Goal: Task Accomplishment & Management: Manage account settings

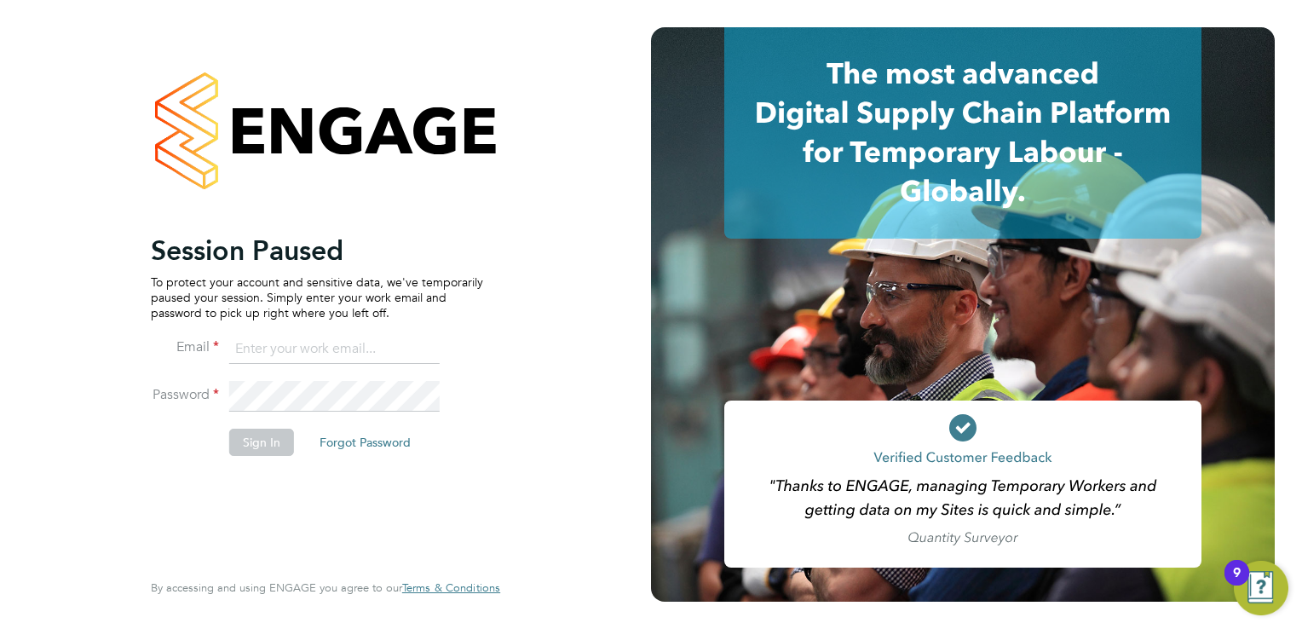
type input "[PERSON_NAME][EMAIL_ADDRESS][DOMAIN_NAME]"
click at [256, 448] on button "Sign In" at bounding box center [261, 442] width 65 height 27
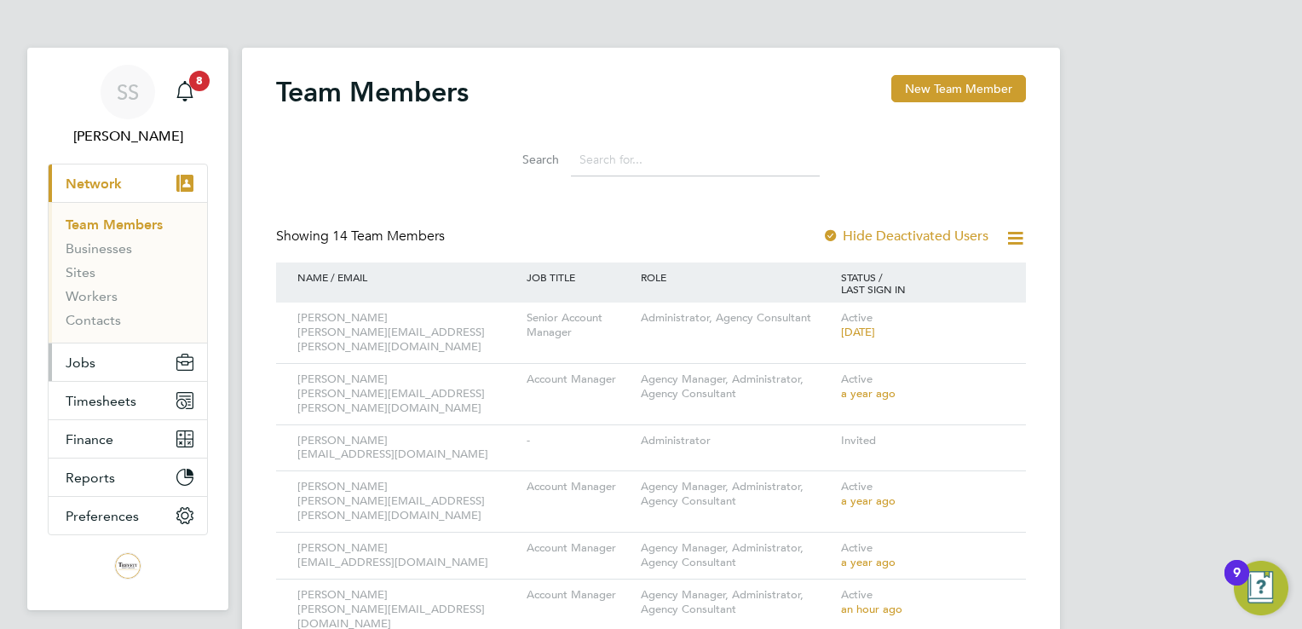
click at [78, 370] on button "Jobs" at bounding box center [128, 363] width 159 height 38
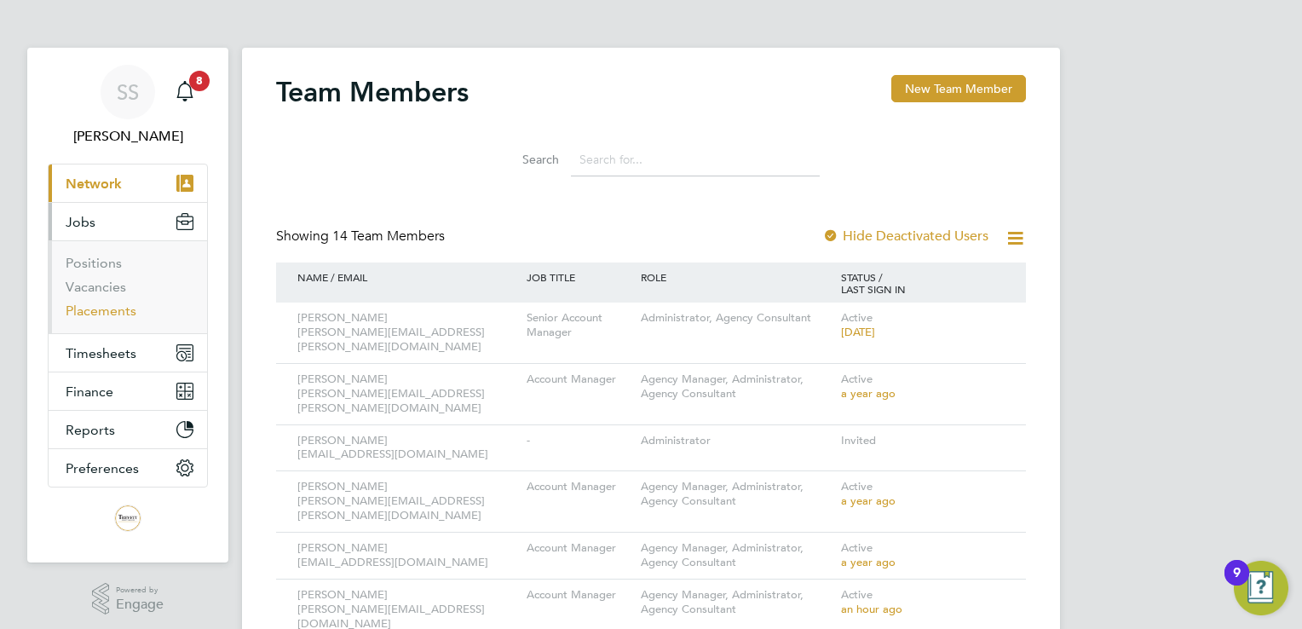
click at [102, 310] on link "Placements" at bounding box center [101, 311] width 71 height 16
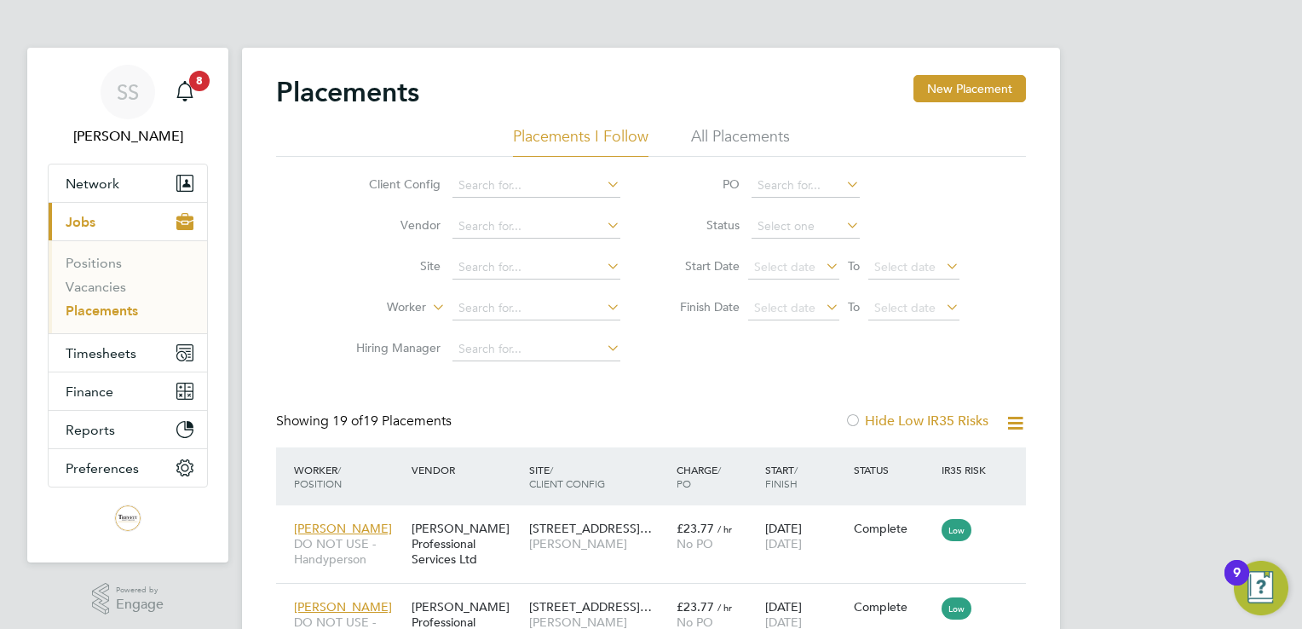
click at [746, 138] on li "All Placements" at bounding box center [740, 141] width 99 height 31
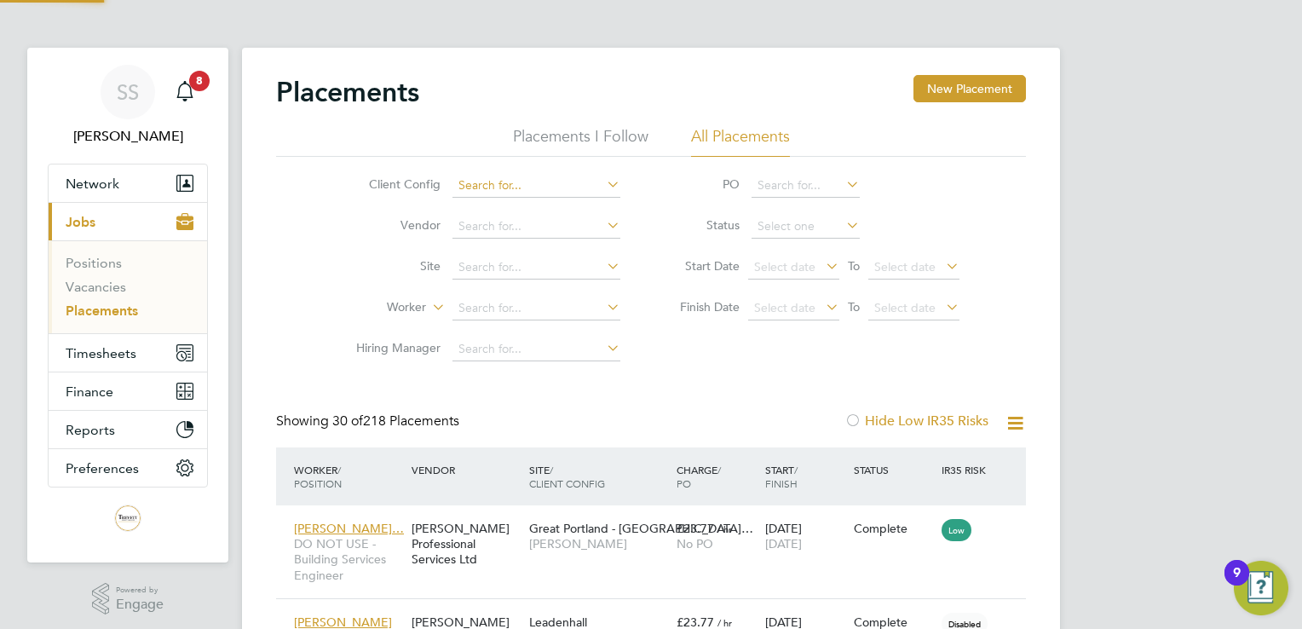
click at [505, 193] on input at bounding box center [537, 186] width 168 height 24
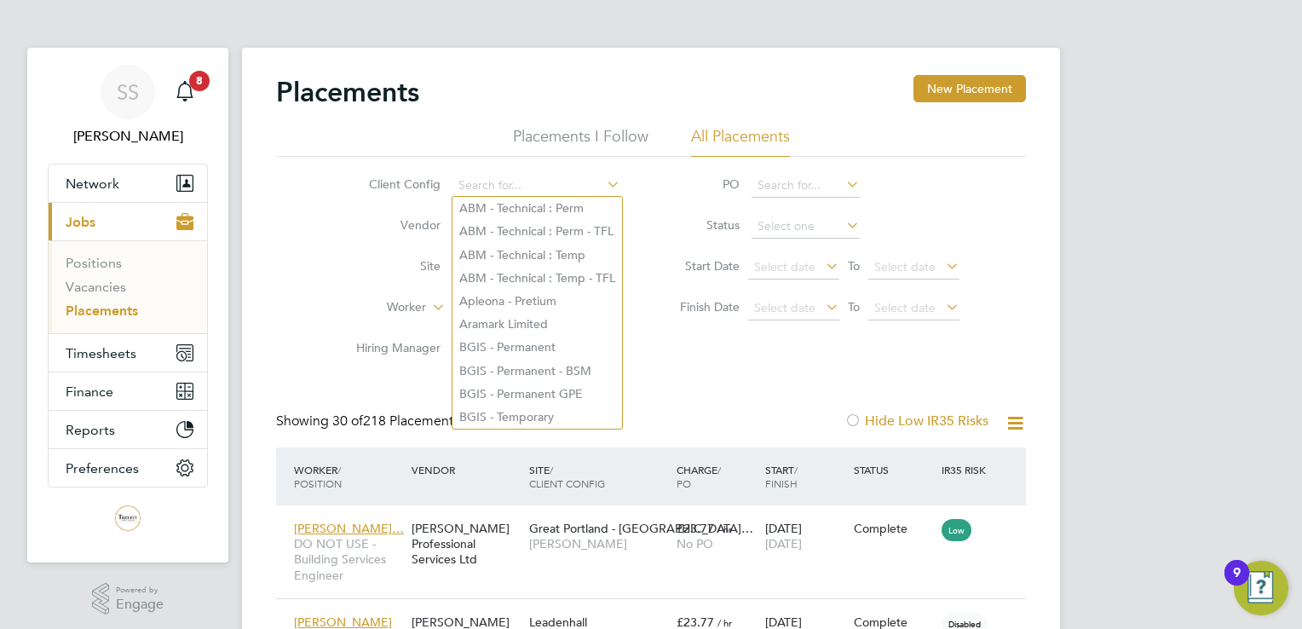
click at [420, 239] on li "Vendor" at bounding box center [481, 226] width 321 height 41
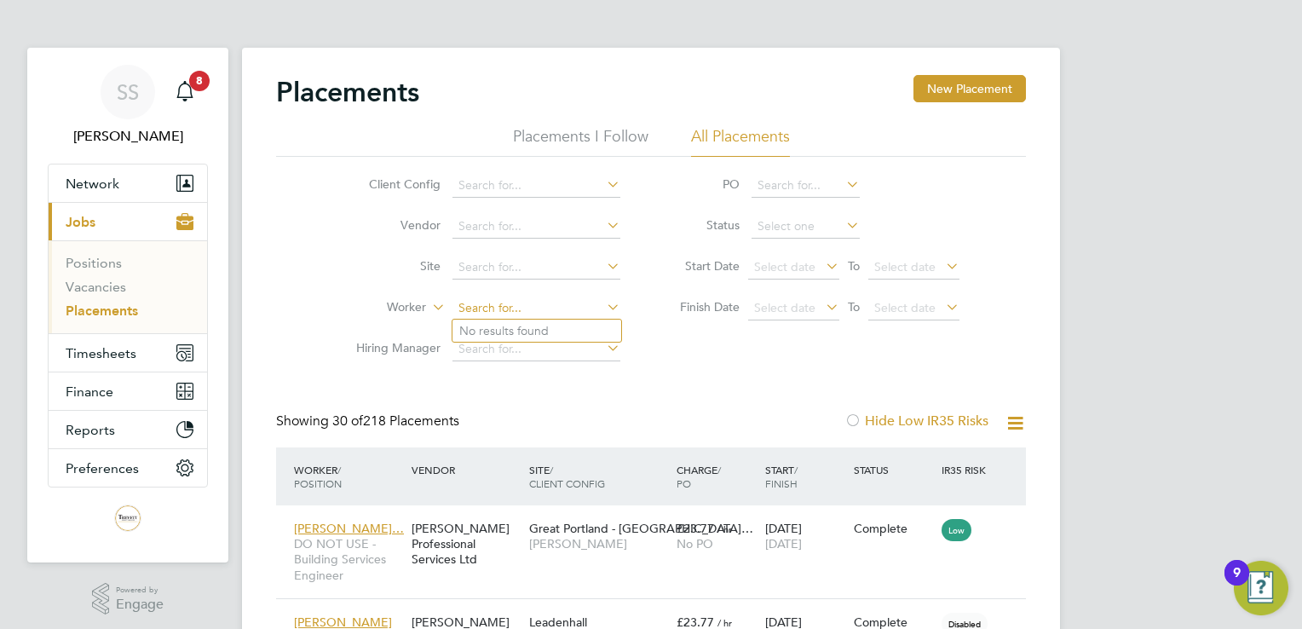
click at [483, 313] on input at bounding box center [537, 309] width 168 height 24
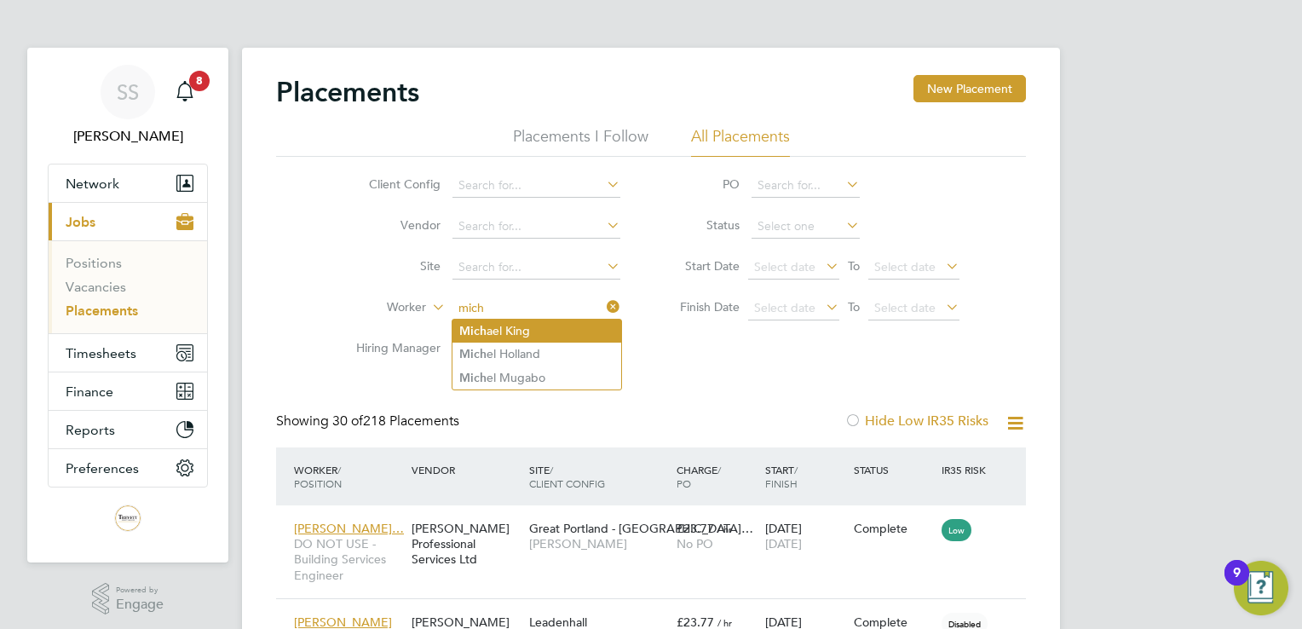
click at [524, 336] on li "Mich ael King" at bounding box center [537, 331] width 169 height 23
type input "[PERSON_NAME]"
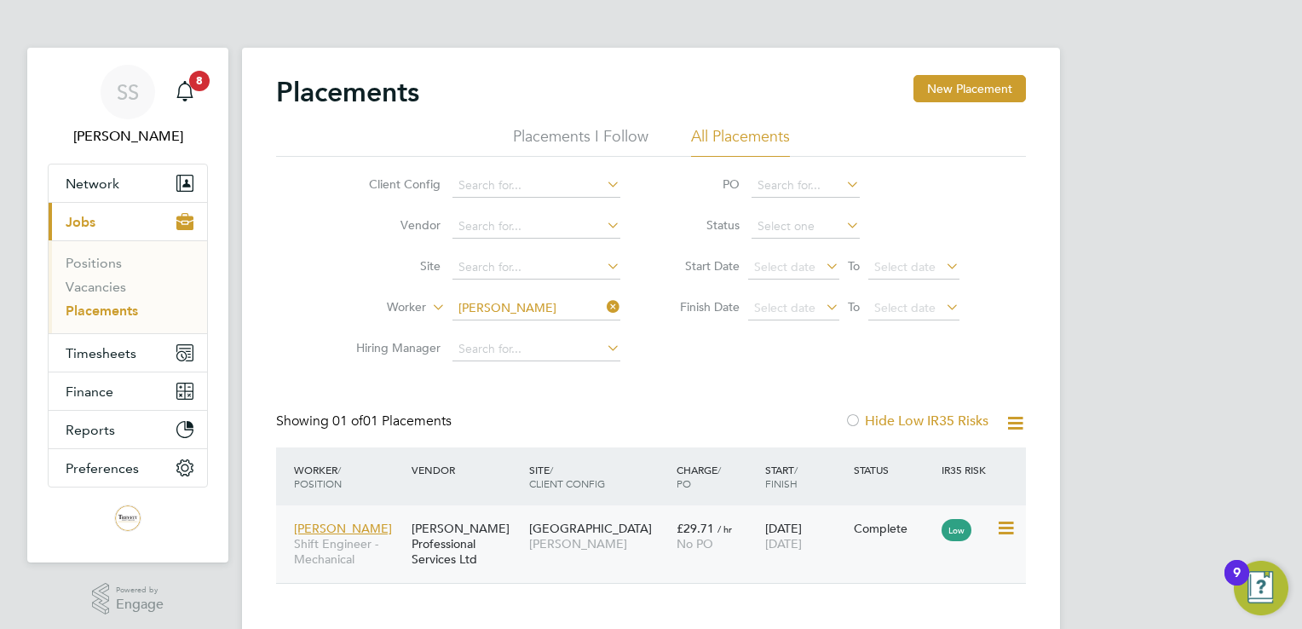
click at [828, 527] on div "[DATE] [DATE]" at bounding box center [805, 536] width 89 height 48
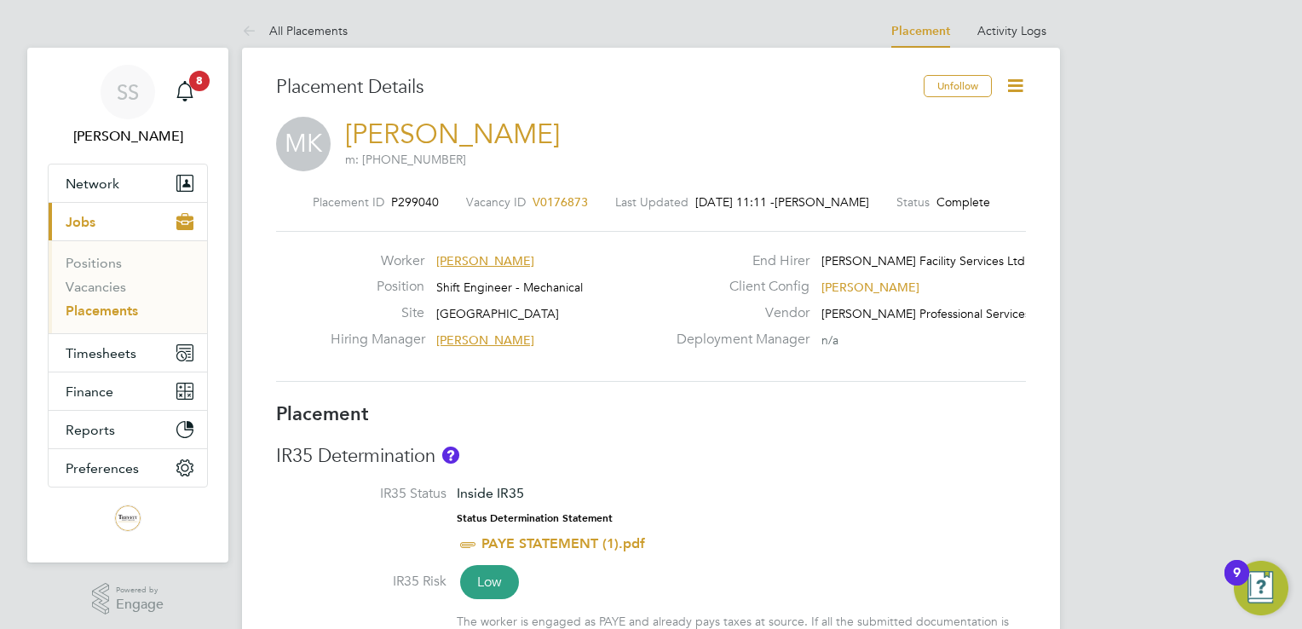
click at [1025, 95] on icon at bounding box center [1015, 85] width 21 height 21
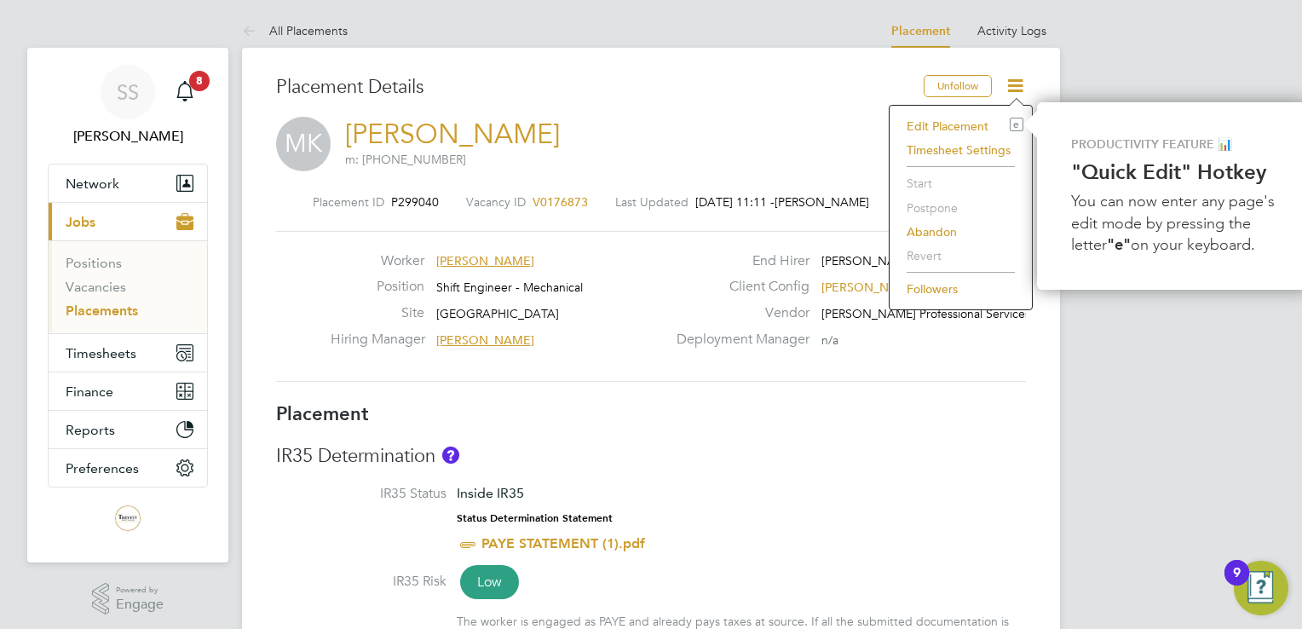
scroll to position [0, 7]
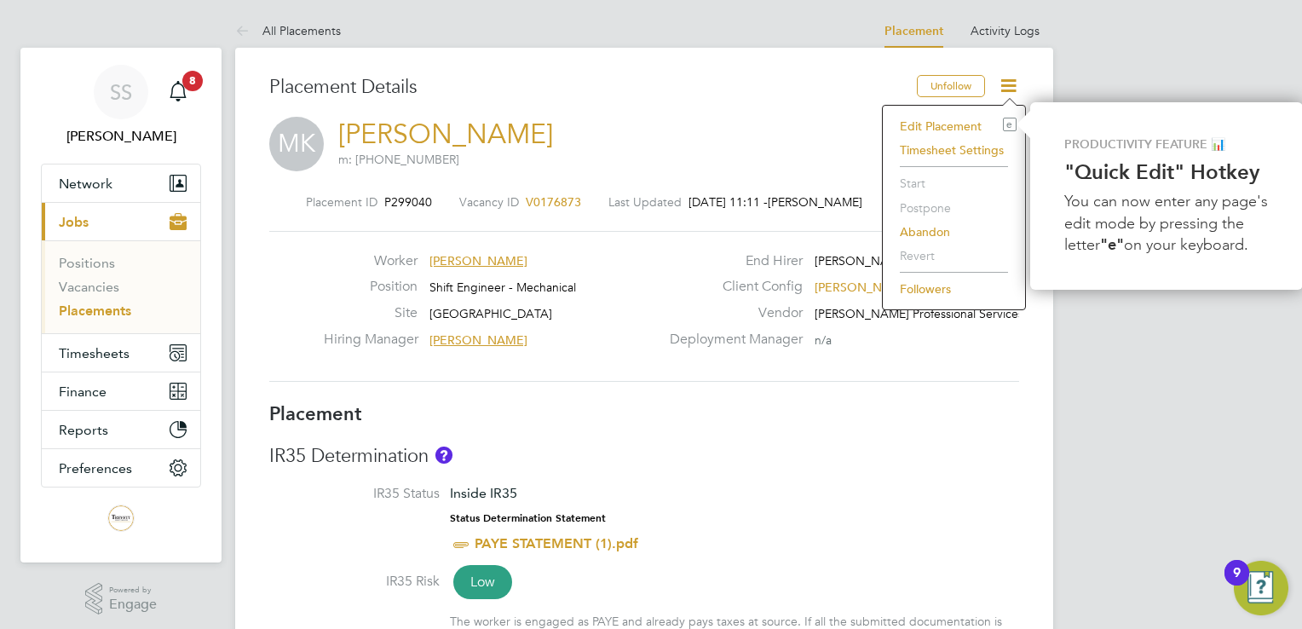
click at [919, 131] on li "Edit Placement e" at bounding box center [954, 126] width 125 height 24
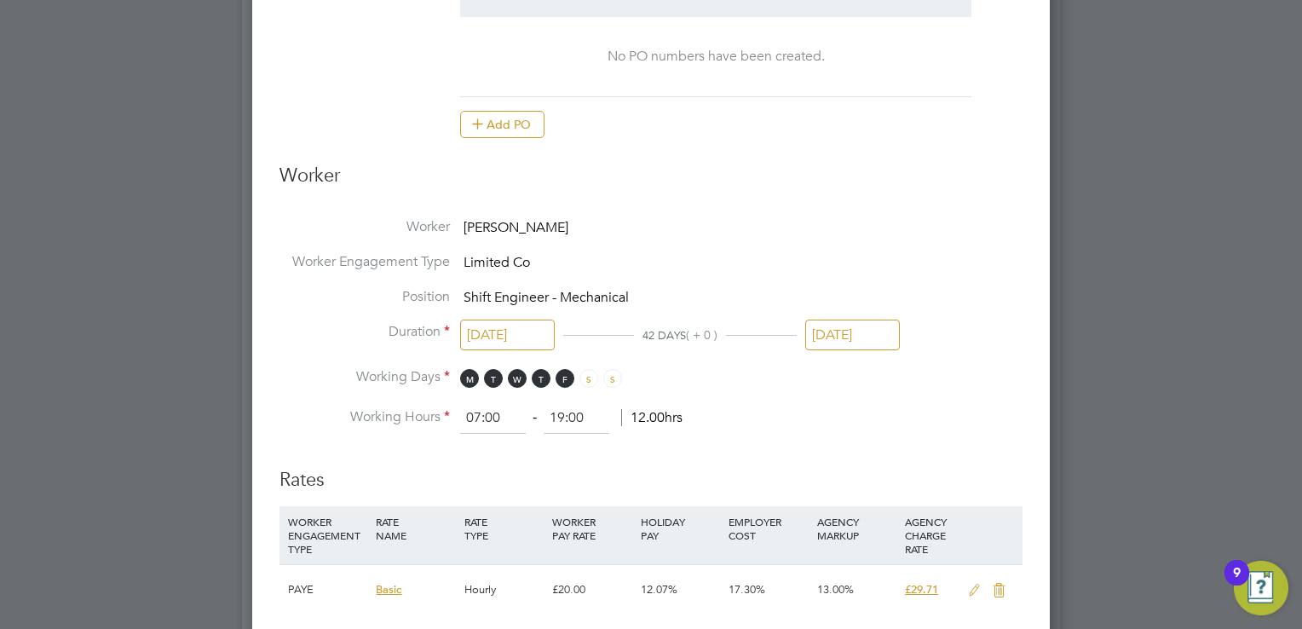
click at [872, 327] on input "[DATE]" at bounding box center [853, 336] width 95 height 32
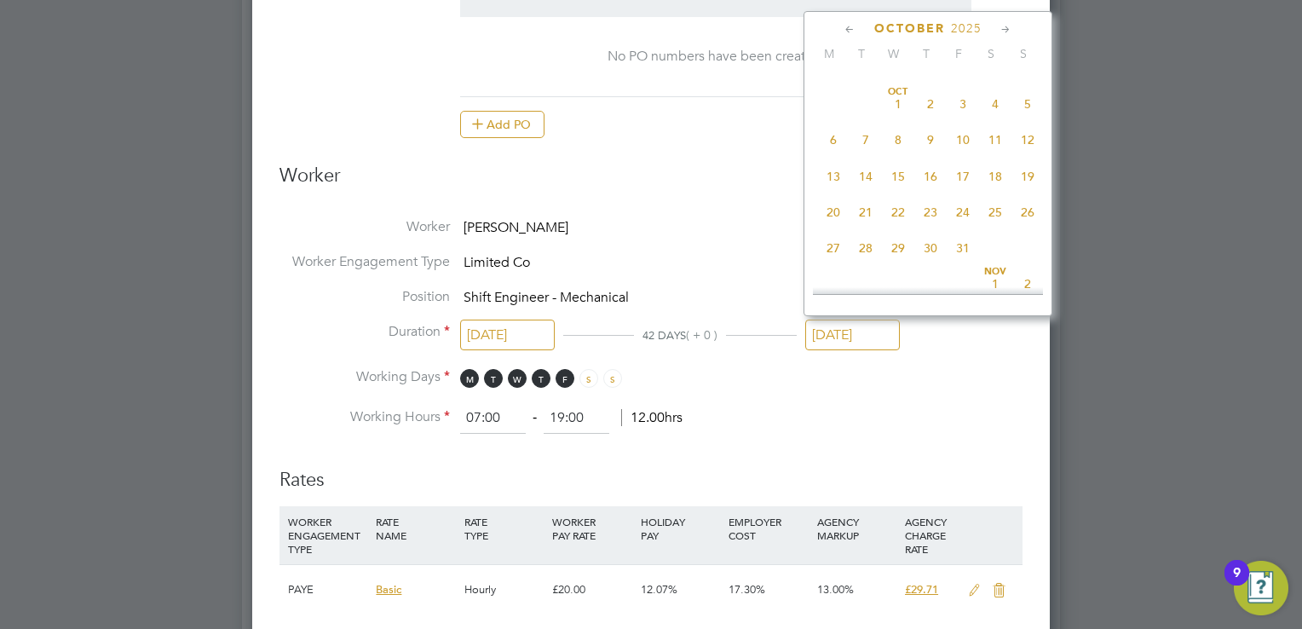
click at [963, 264] on span "31" at bounding box center [963, 248] width 32 height 32
type input "31 Oct 2025"
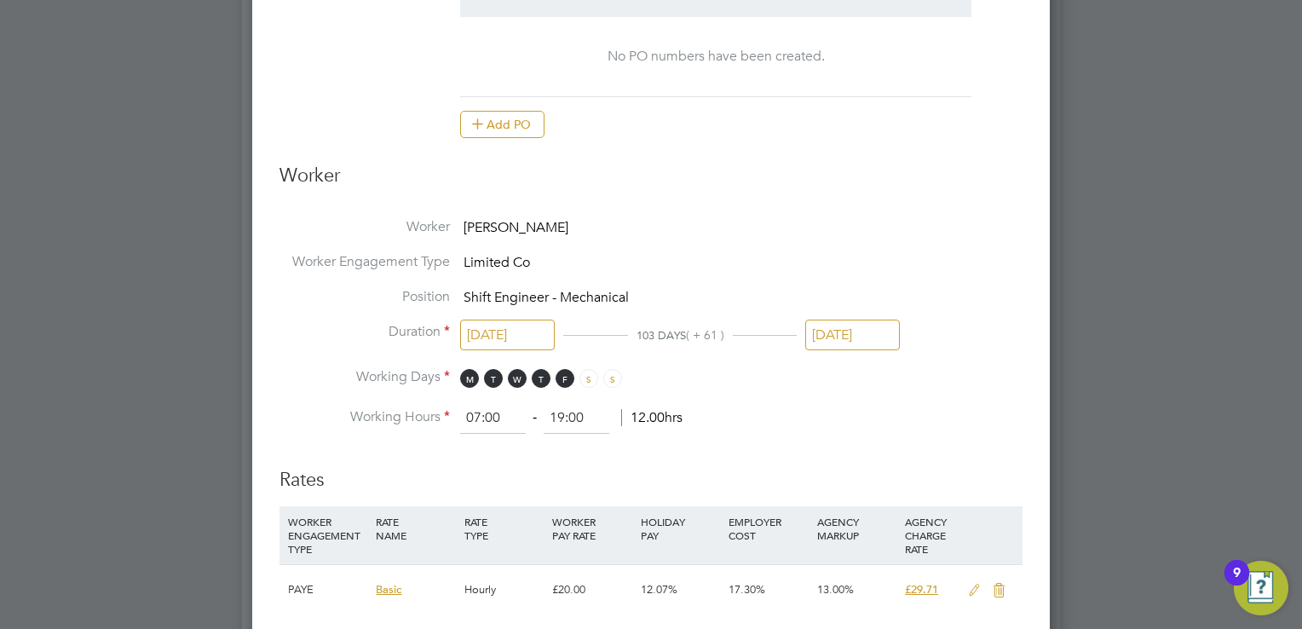
click at [871, 364] on li "Duration 21 Jul 2025 103 DAYS ( + 61 ) 31 Oct 2025" at bounding box center [651, 346] width 743 height 46
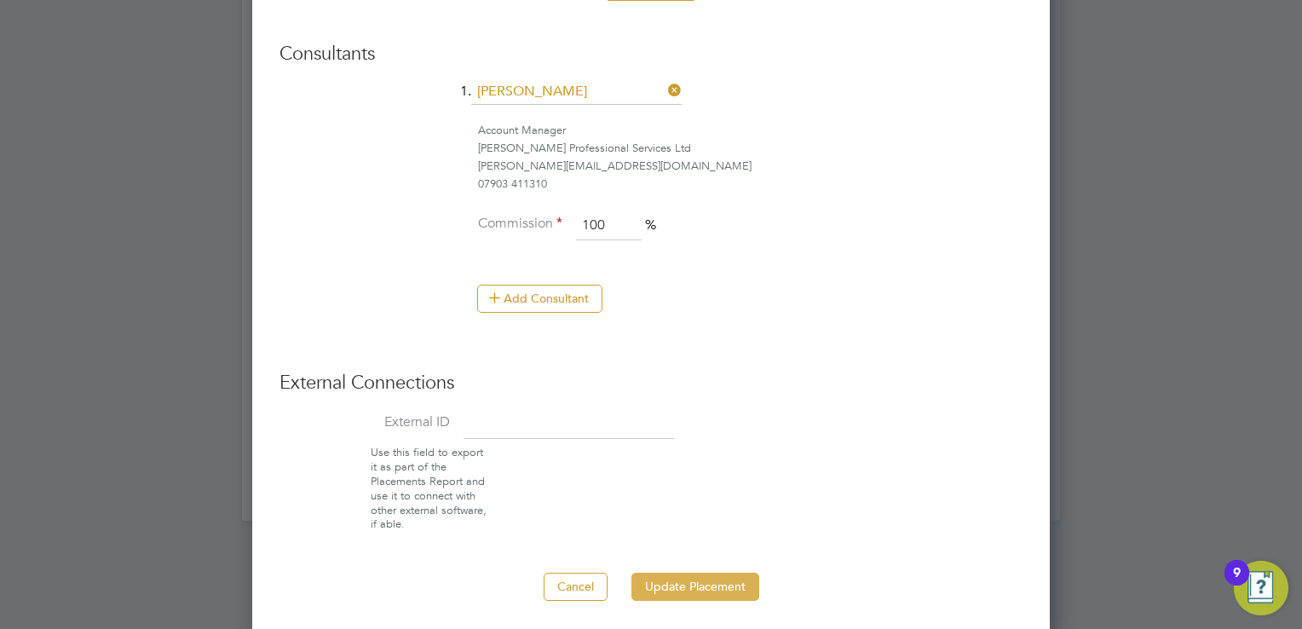
click at [702, 578] on button "Update Placement" at bounding box center [696, 586] width 128 height 27
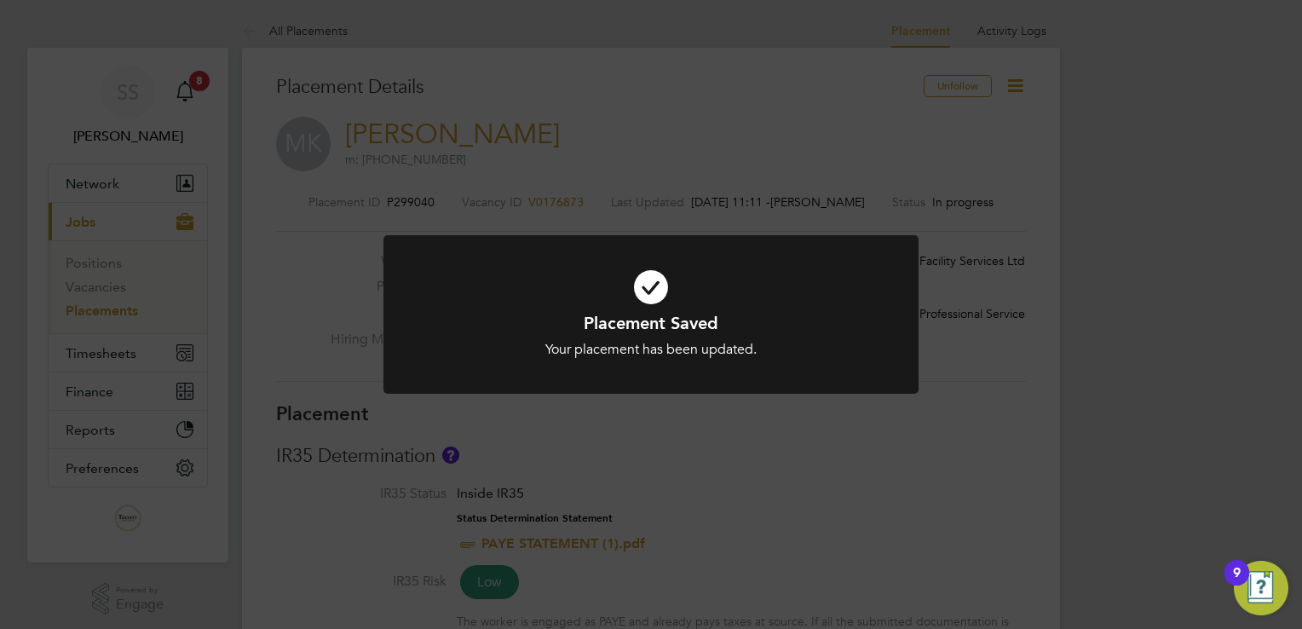
click at [801, 141] on div "Placement Saved Your placement has been updated. Cancel Okay" at bounding box center [651, 314] width 1302 height 629
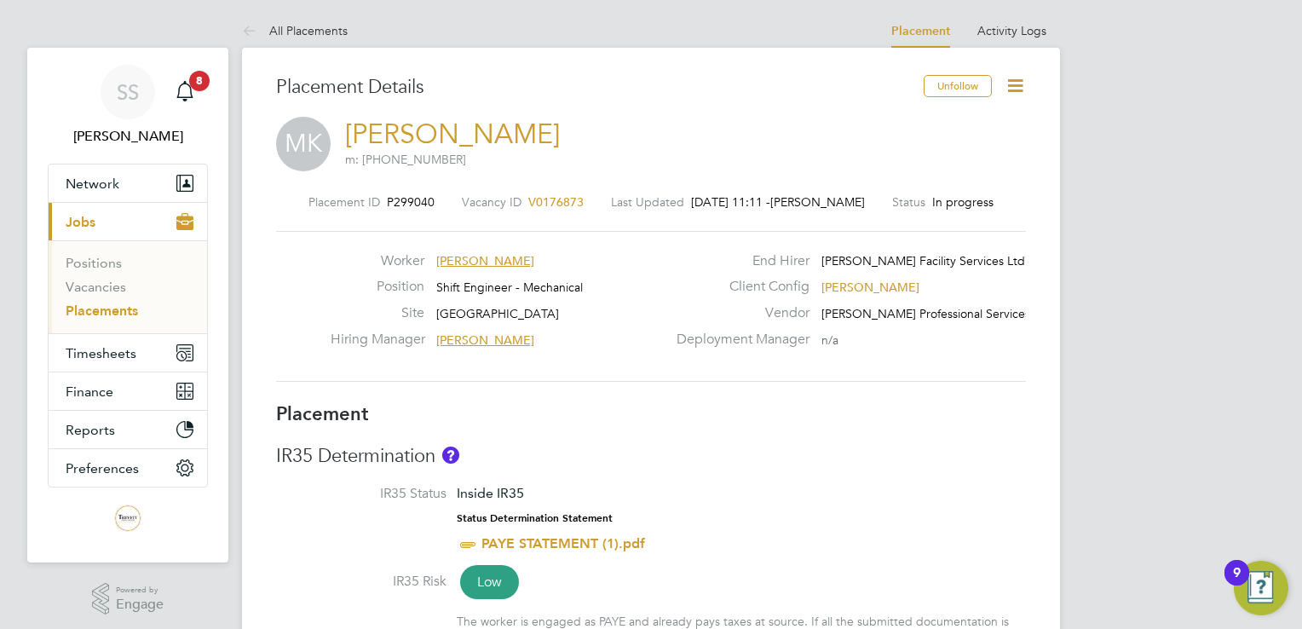
click at [297, 26] on link "All Placements" at bounding box center [295, 30] width 106 height 15
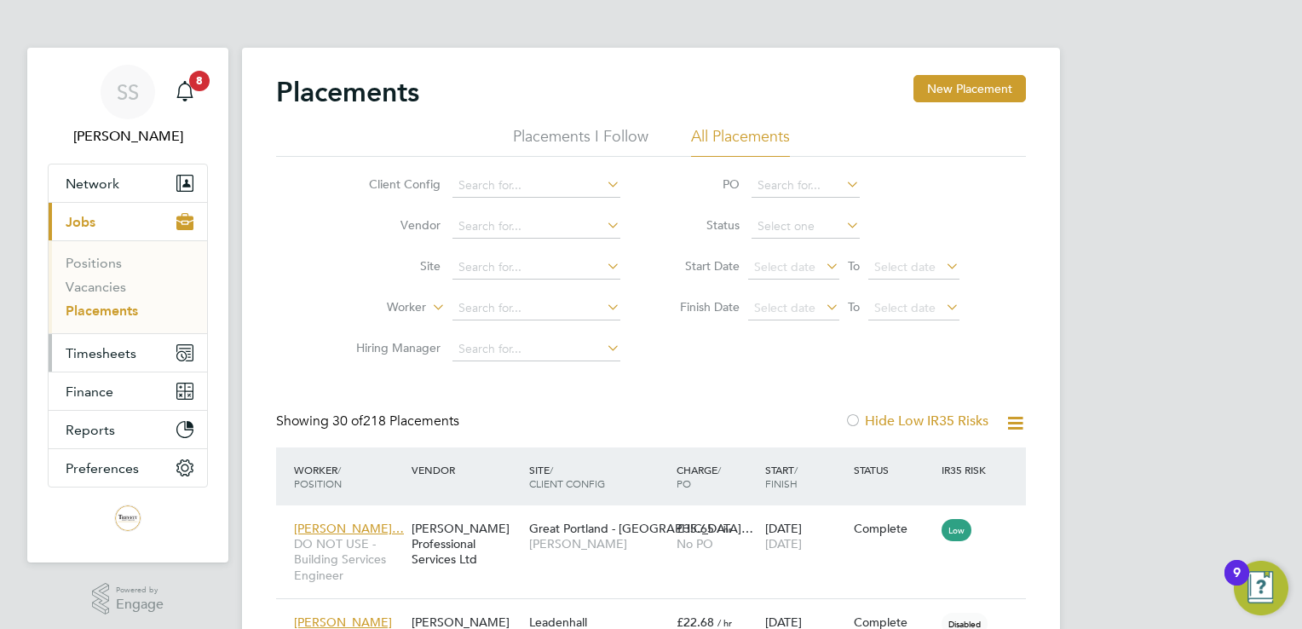
click at [116, 349] on span "Timesheets" at bounding box center [101, 353] width 71 height 16
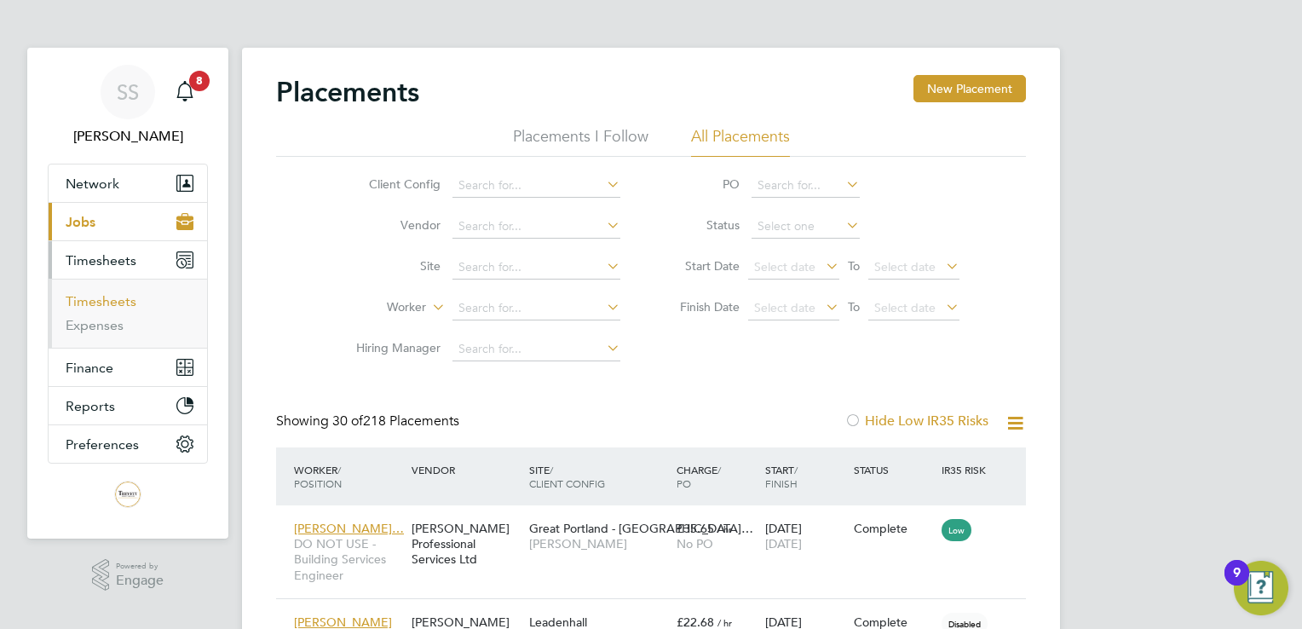
click at [102, 297] on link "Timesheets" at bounding box center [101, 301] width 71 height 16
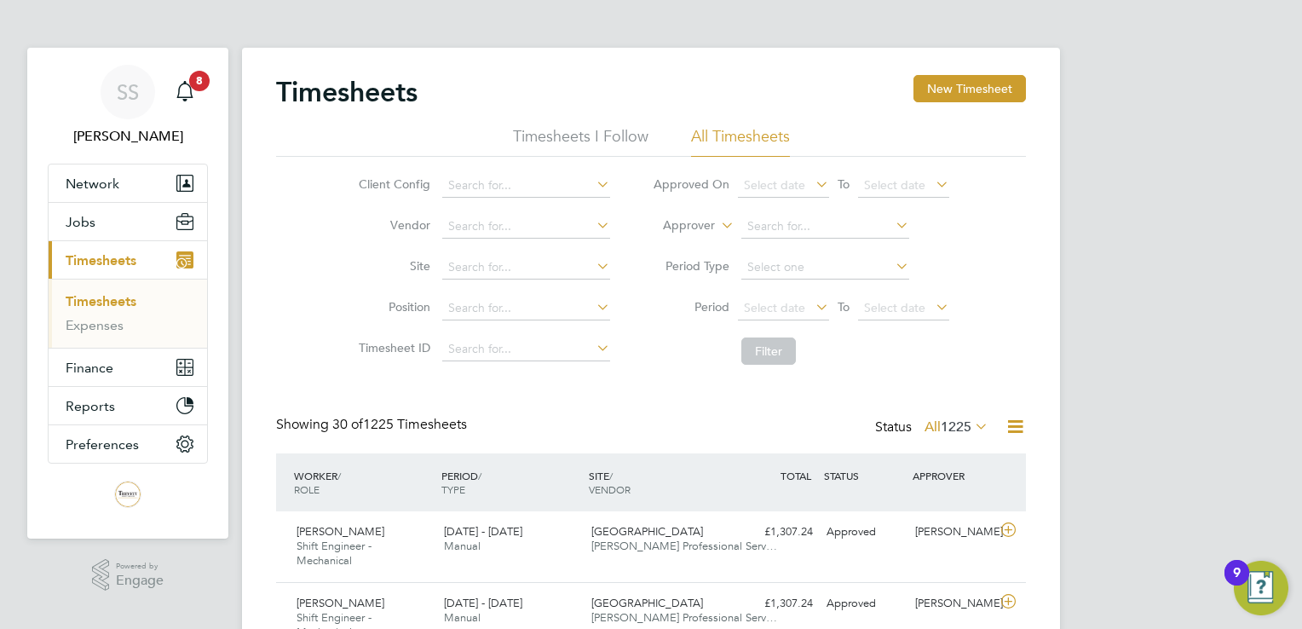
click at [321, 98] on h2 "Timesheets" at bounding box center [346, 92] width 141 height 34
click at [84, 214] on span "Jobs" at bounding box center [81, 222] width 30 height 16
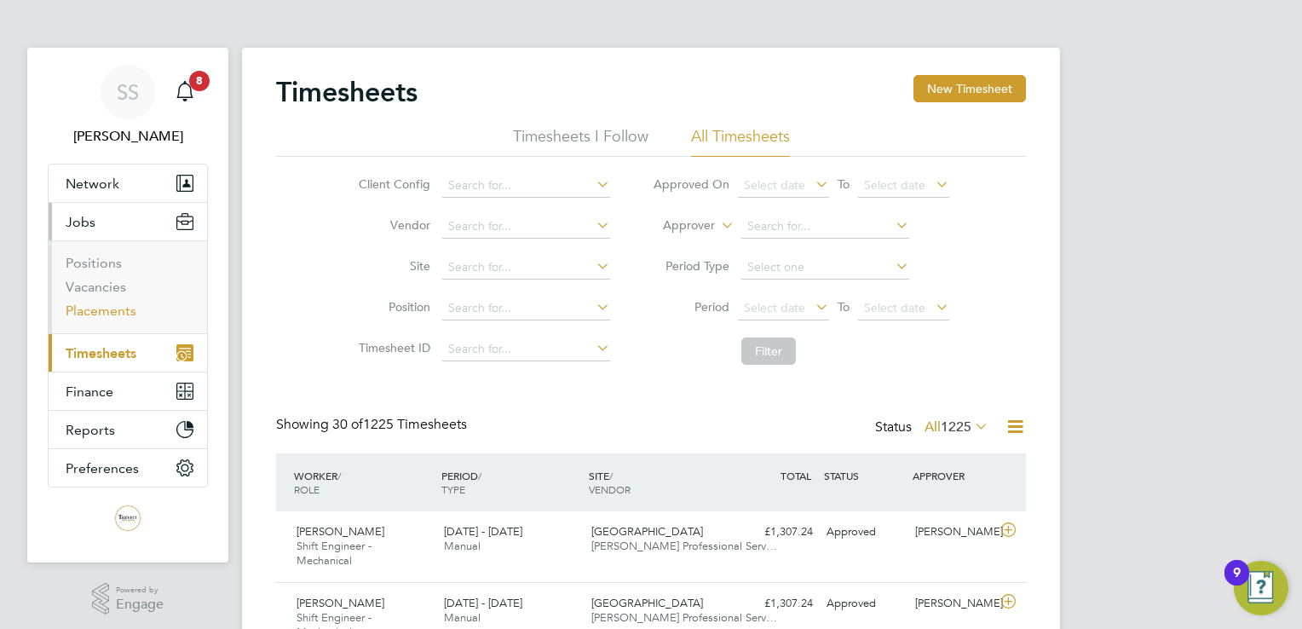
click at [108, 304] on link "Placements" at bounding box center [101, 311] width 71 height 16
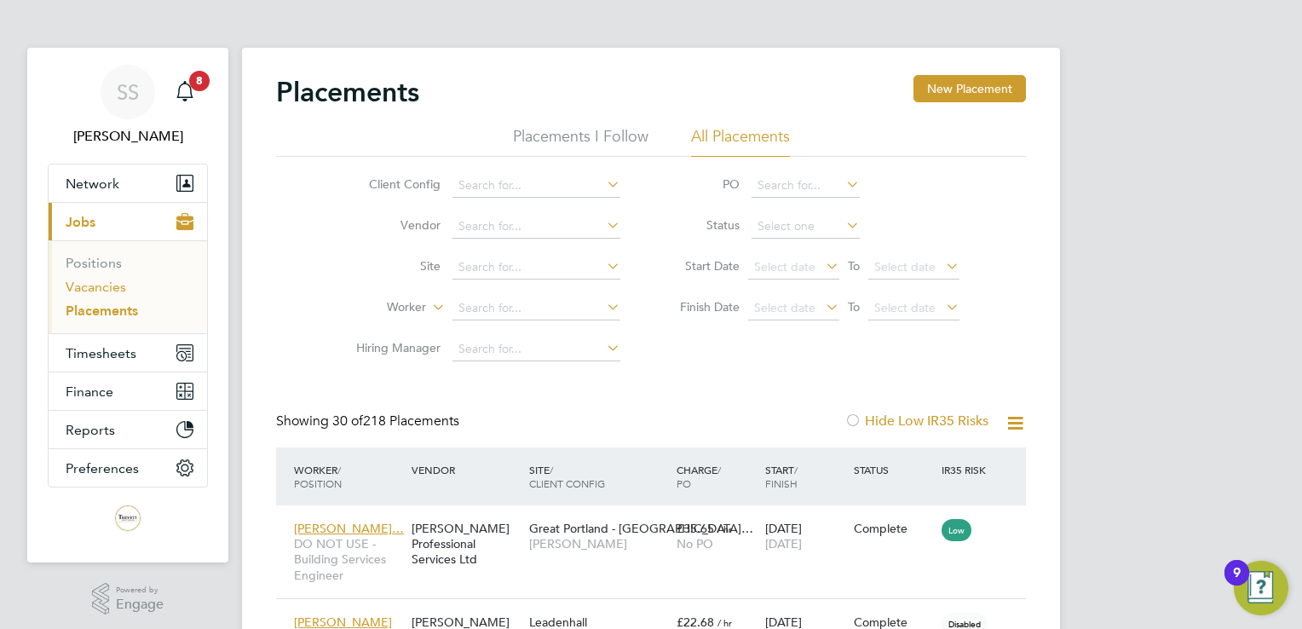
click at [105, 285] on link "Vacancies" at bounding box center [96, 287] width 61 height 16
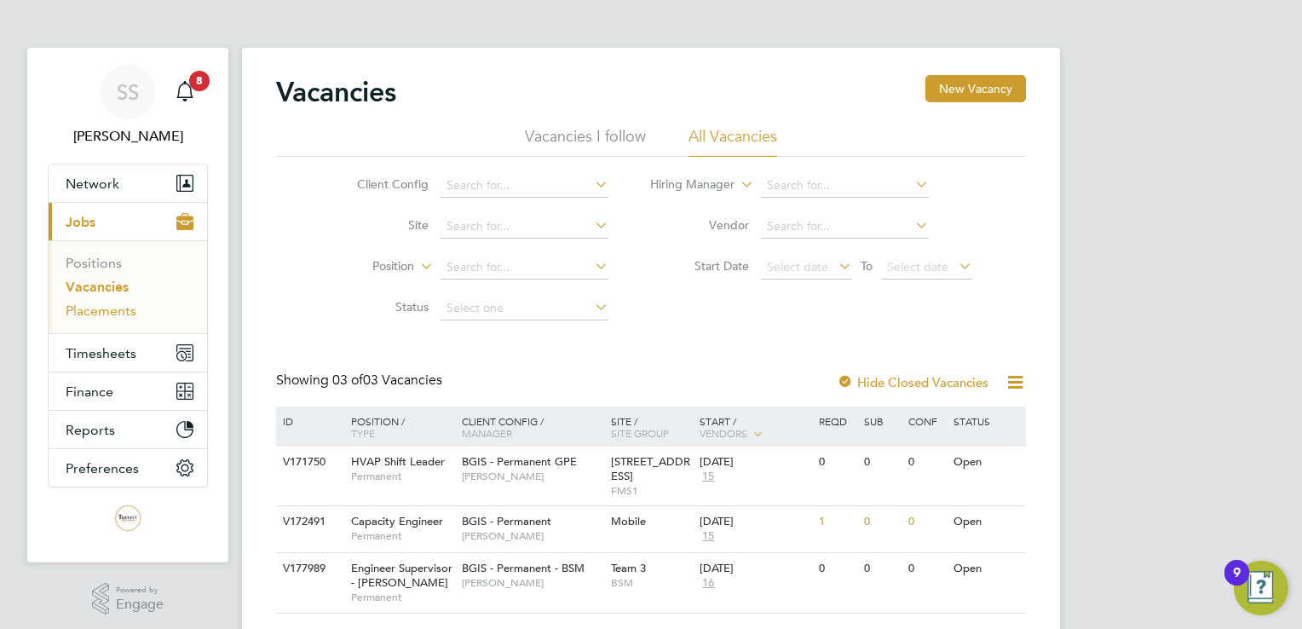
click at [109, 315] on link "Placements" at bounding box center [101, 311] width 71 height 16
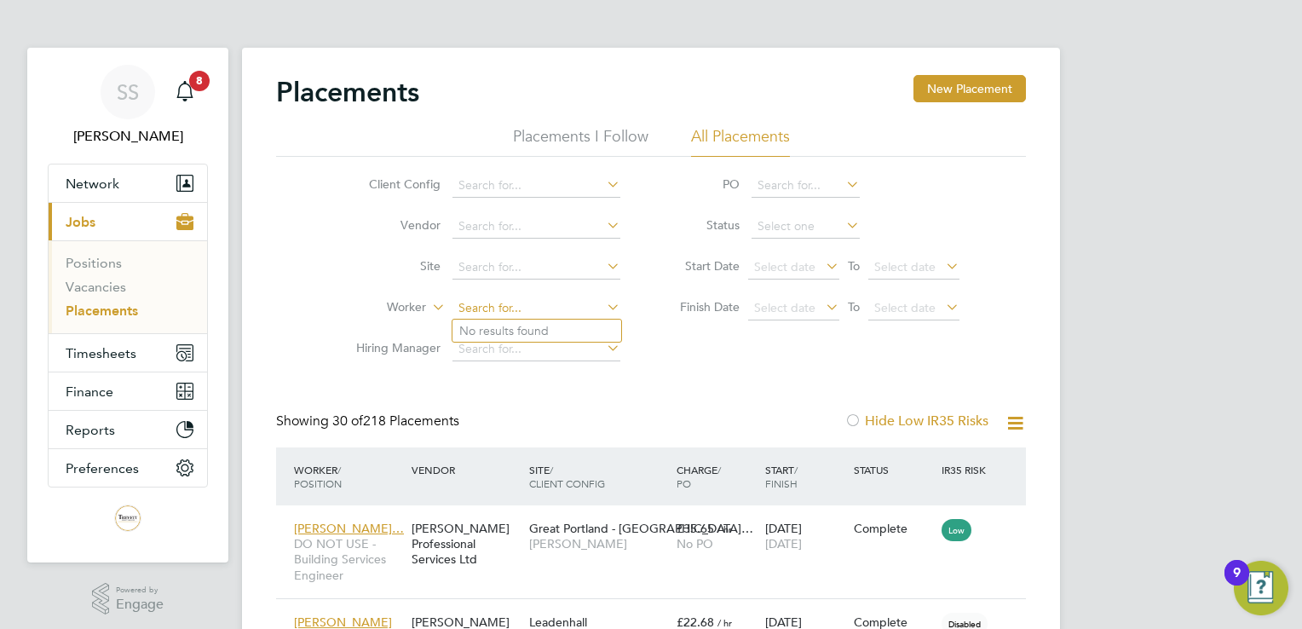
click at [485, 299] on input at bounding box center [537, 309] width 168 height 24
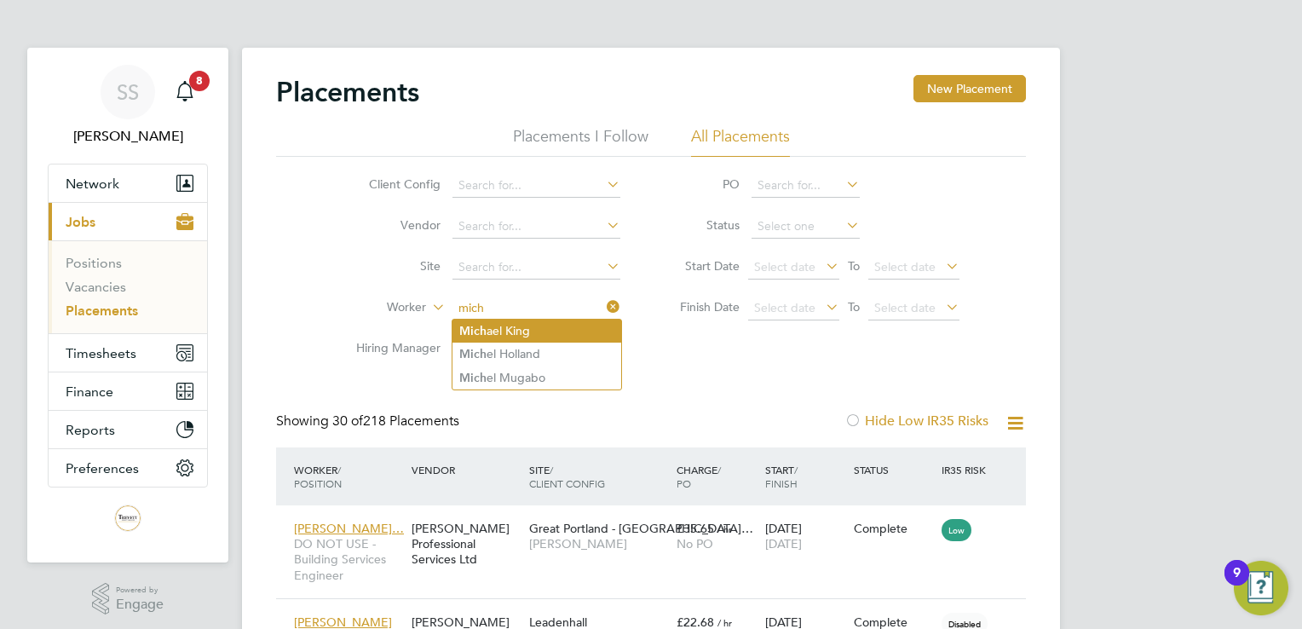
drag, startPoint x: 541, startPoint y: 315, endPoint x: 542, endPoint y: 324, distance: 8.6
click at [542, 325] on li "Mich ael King" at bounding box center [537, 331] width 169 height 23
type input "[PERSON_NAME]"
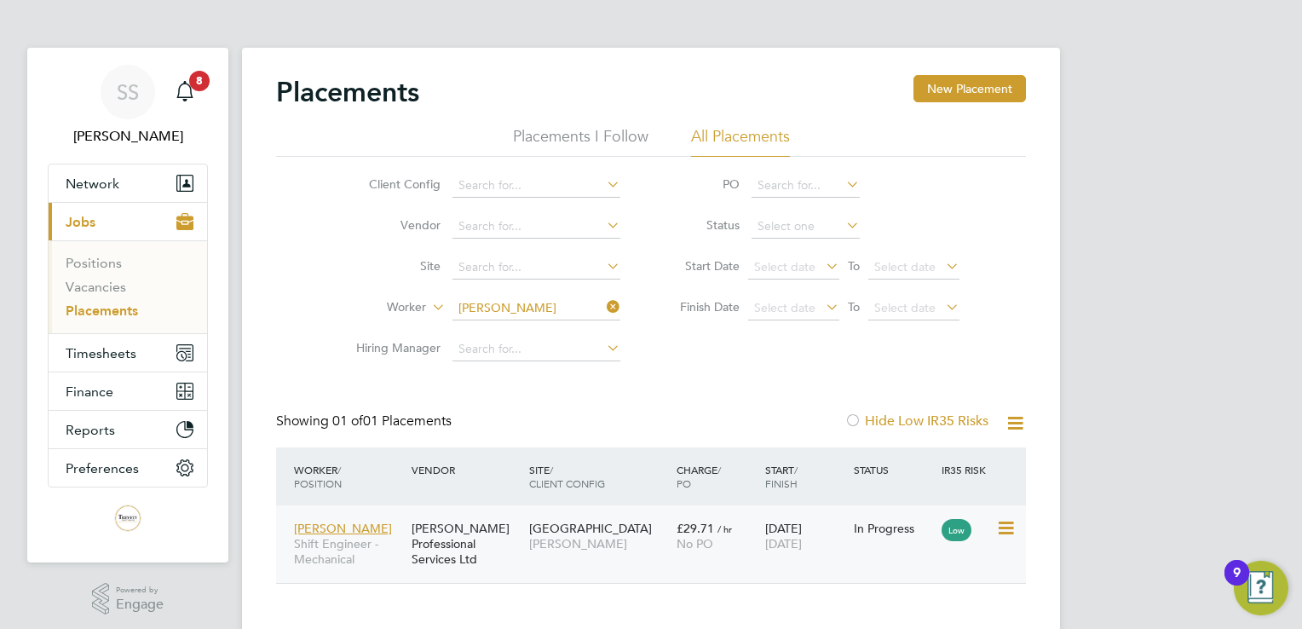
drag, startPoint x: 583, startPoint y: 431, endPoint x: 707, endPoint y: 557, distance: 176.6
click at [707, 557] on div "£29.71 / hr No PO" at bounding box center [717, 536] width 89 height 48
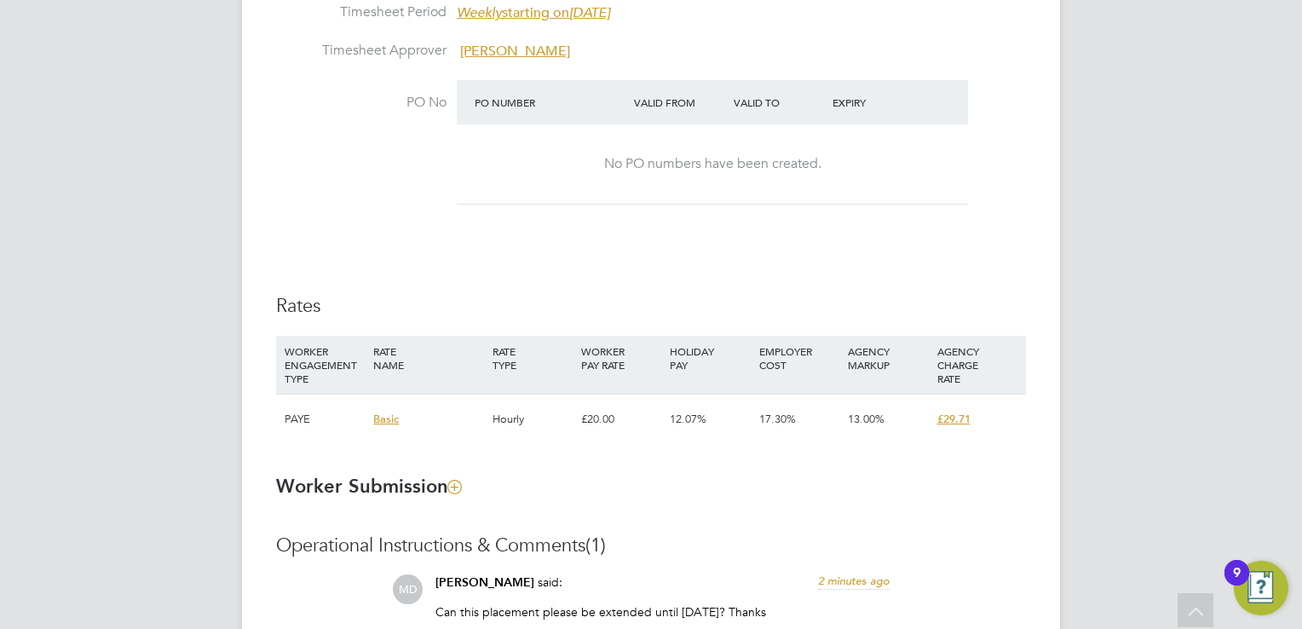
scroll to position [1258, 0]
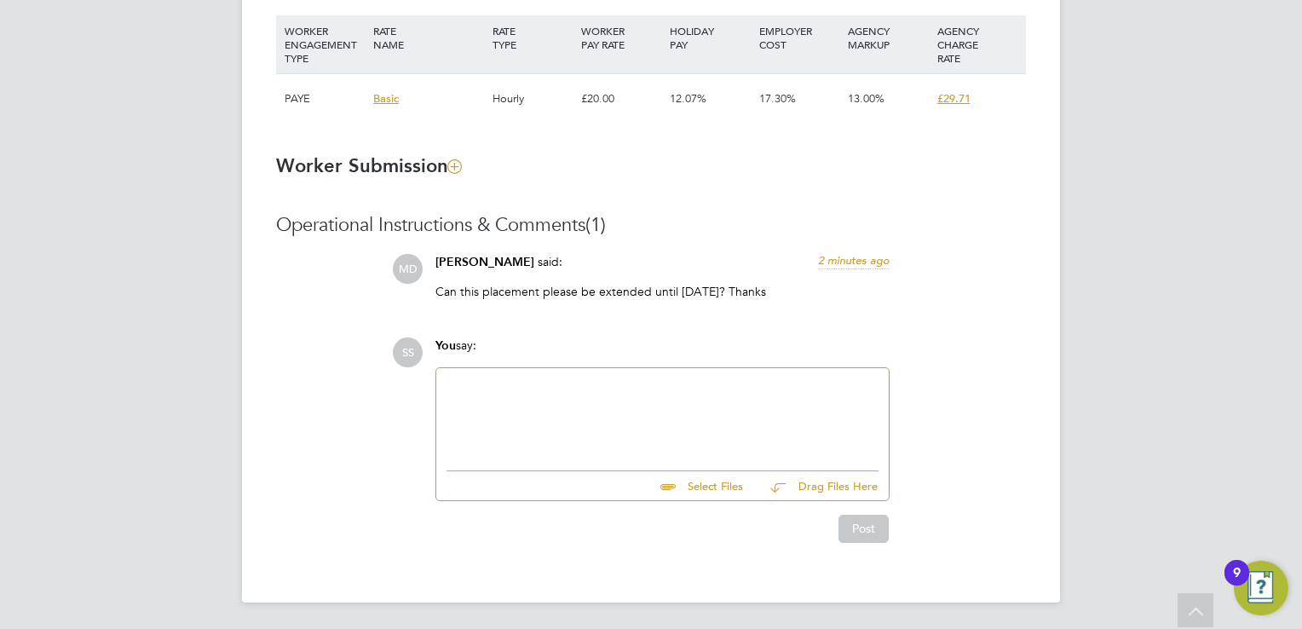
click at [595, 401] on div at bounding box center [663, 414] width 432 height 73
click at [846, 537] on button "Post" at bounding box center [864, 528] width 50 height 27
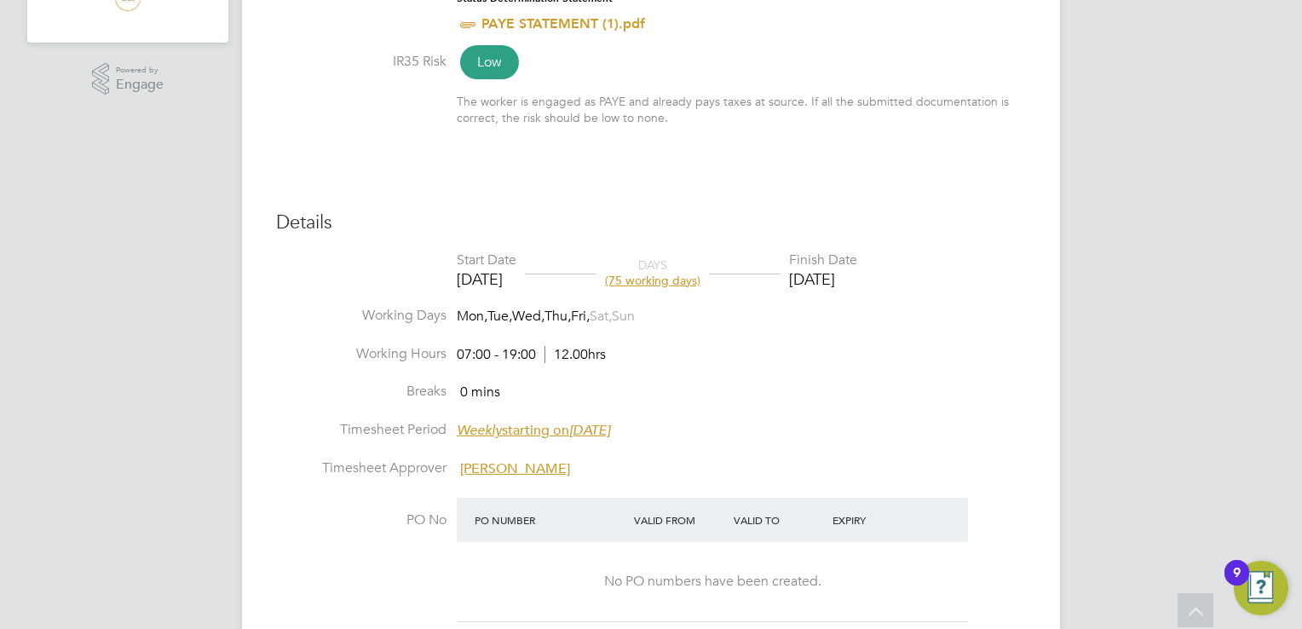
scroll to position [321, 0]
